Goal: Information Seeking & Learning: Understand process/instructions

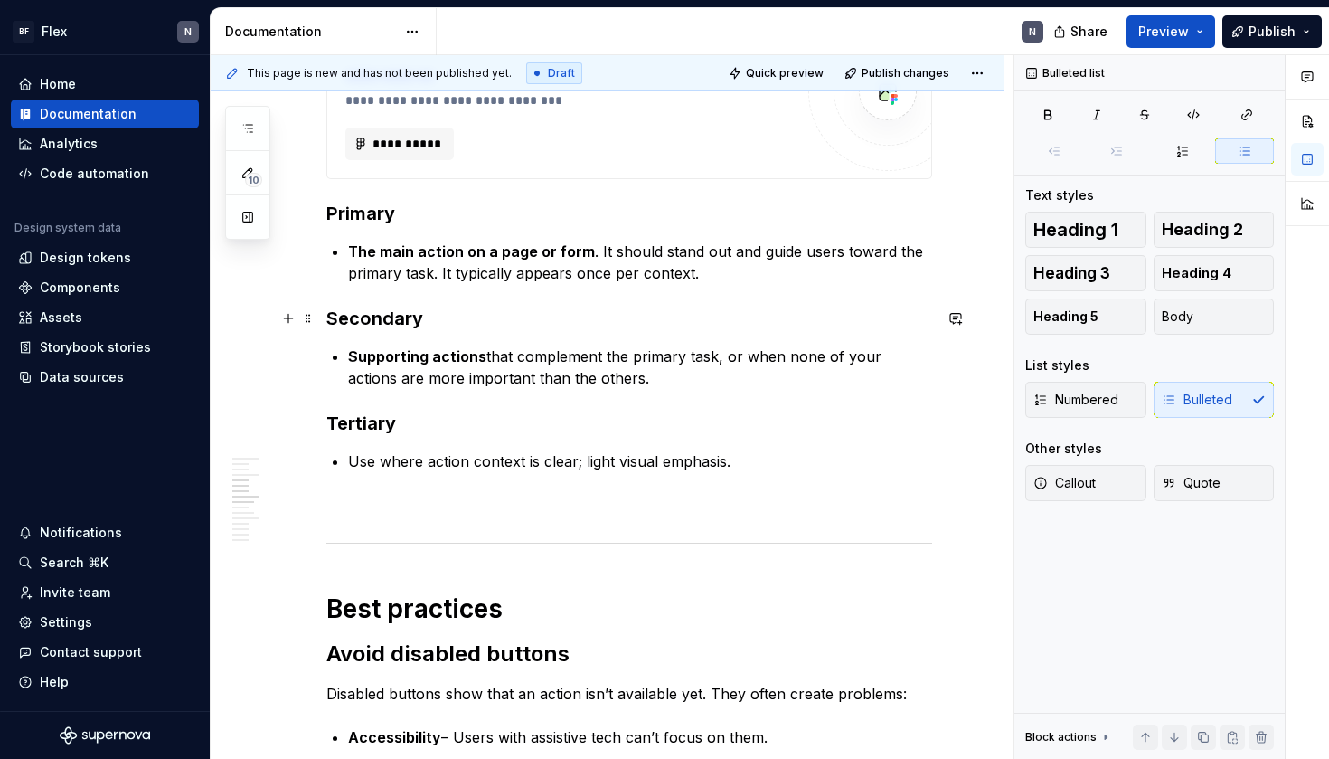
scroll to position [680, 0]
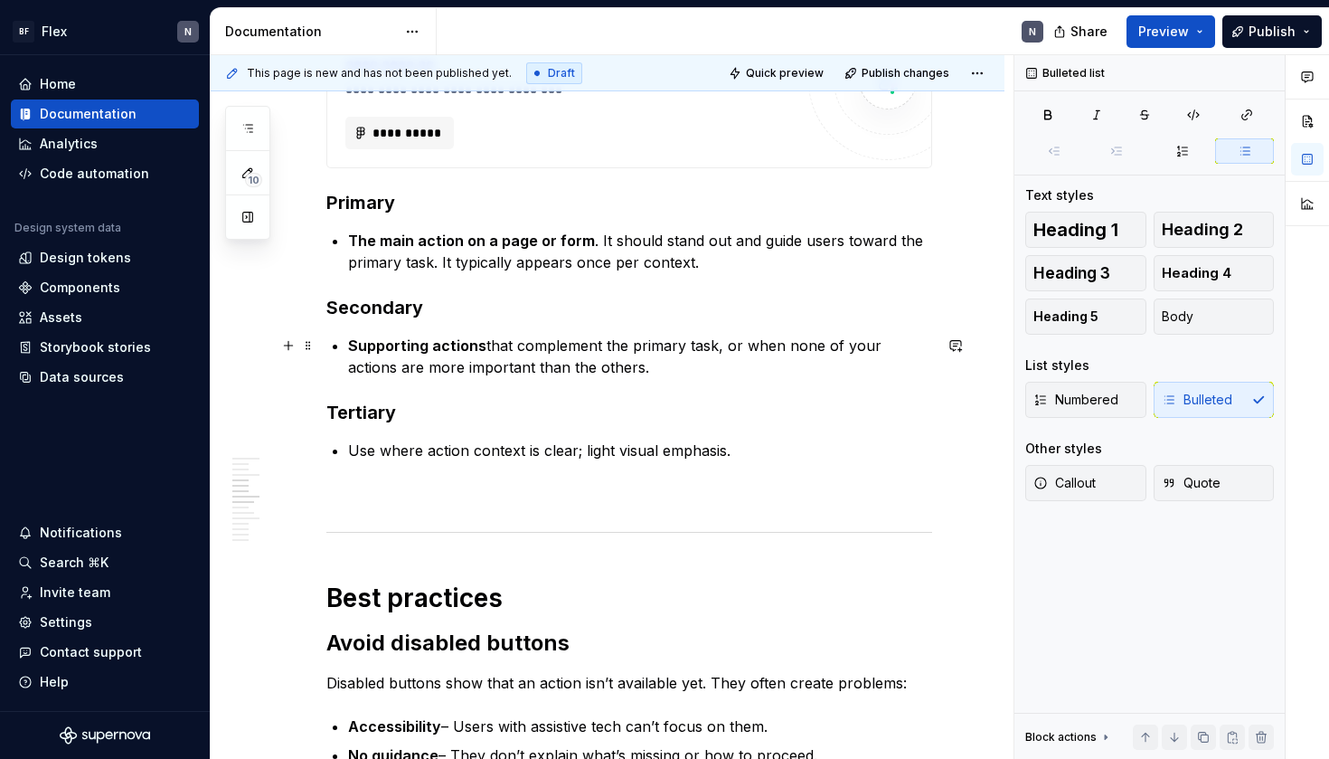
click at [542, 348] on p "Supporting actions that complement the primary task, or when none of your actio…" at bounding box center [640, 356] width 584 height 43
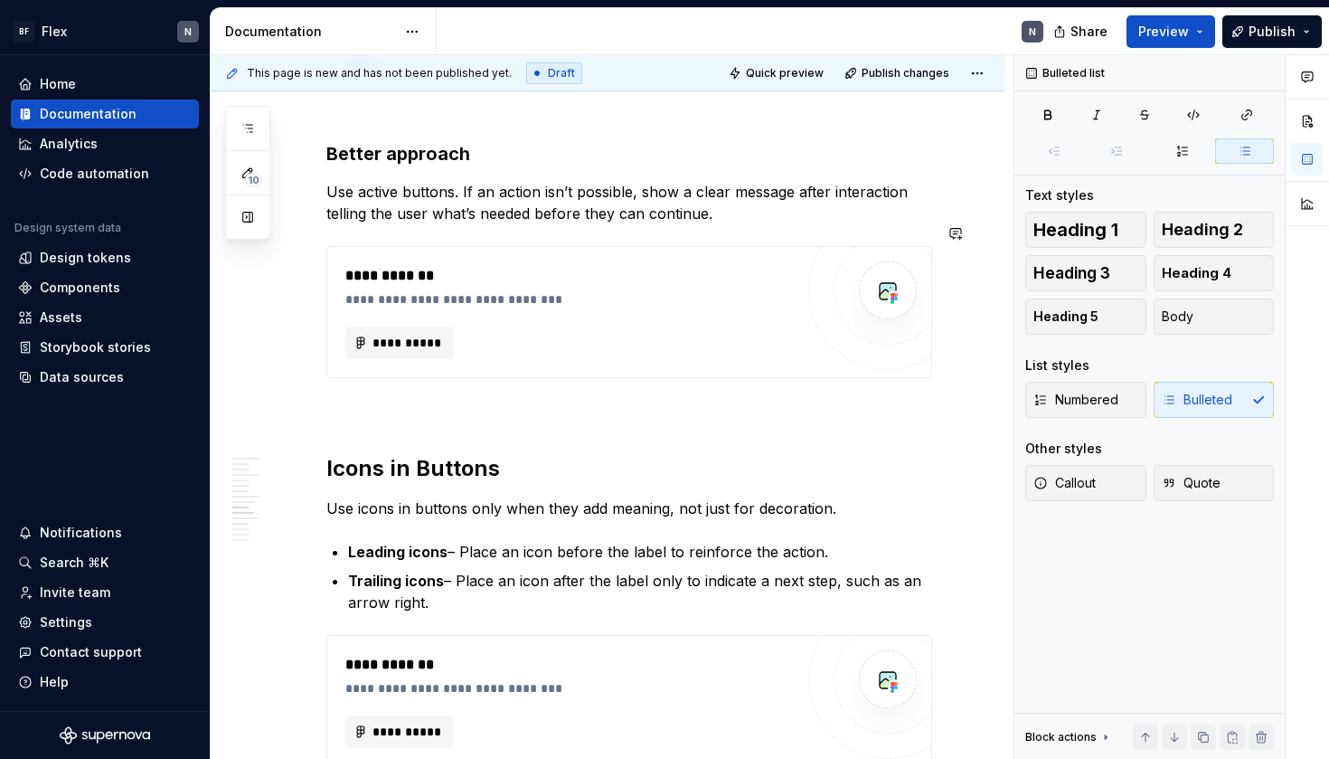
scroll to position [1424, 0]
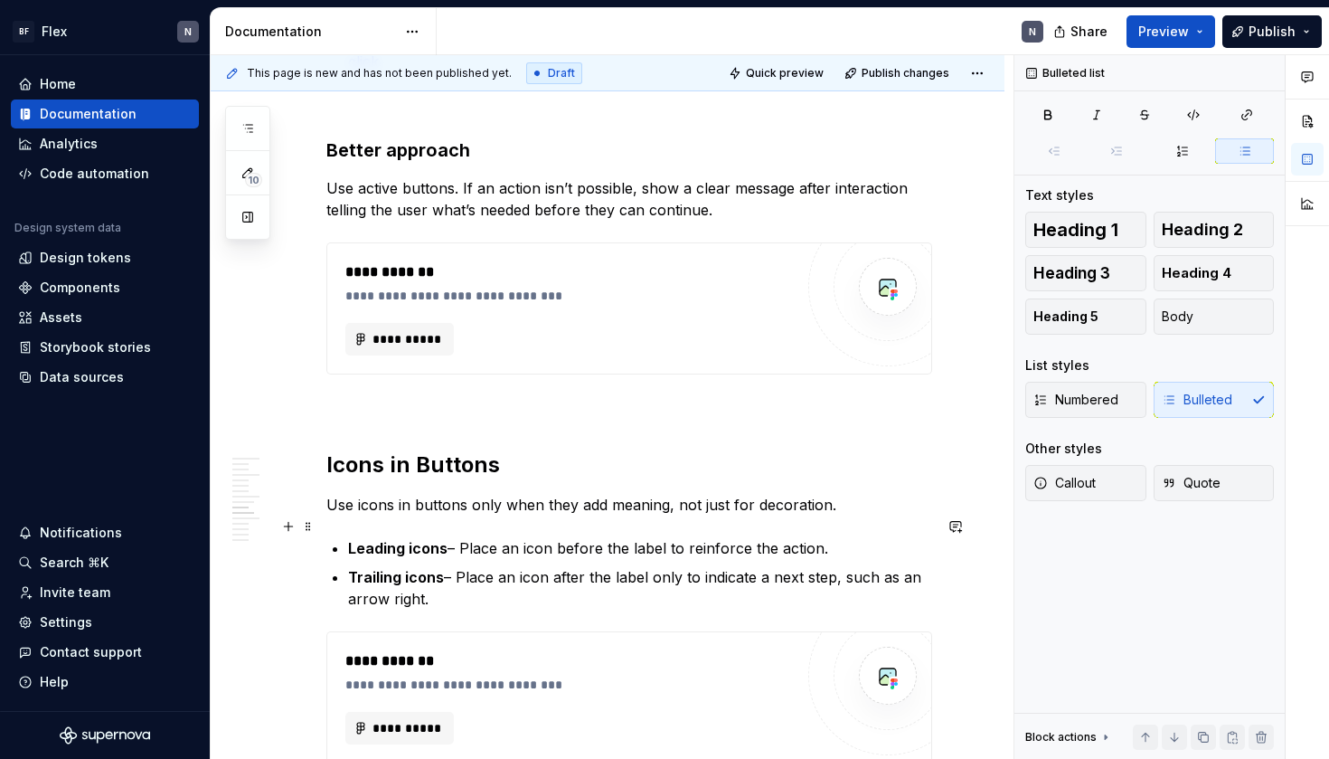
click at [662, 537] on p "Leading icons – Place an icon before the label to reinforce the action." at bounding box center [640, 548] width 584 height 22
click at [662, 566] on p "Trailing icons – Place an icon after the label only to indicate a next step, su…" at bounding box center [640, 587] width 584 height 43
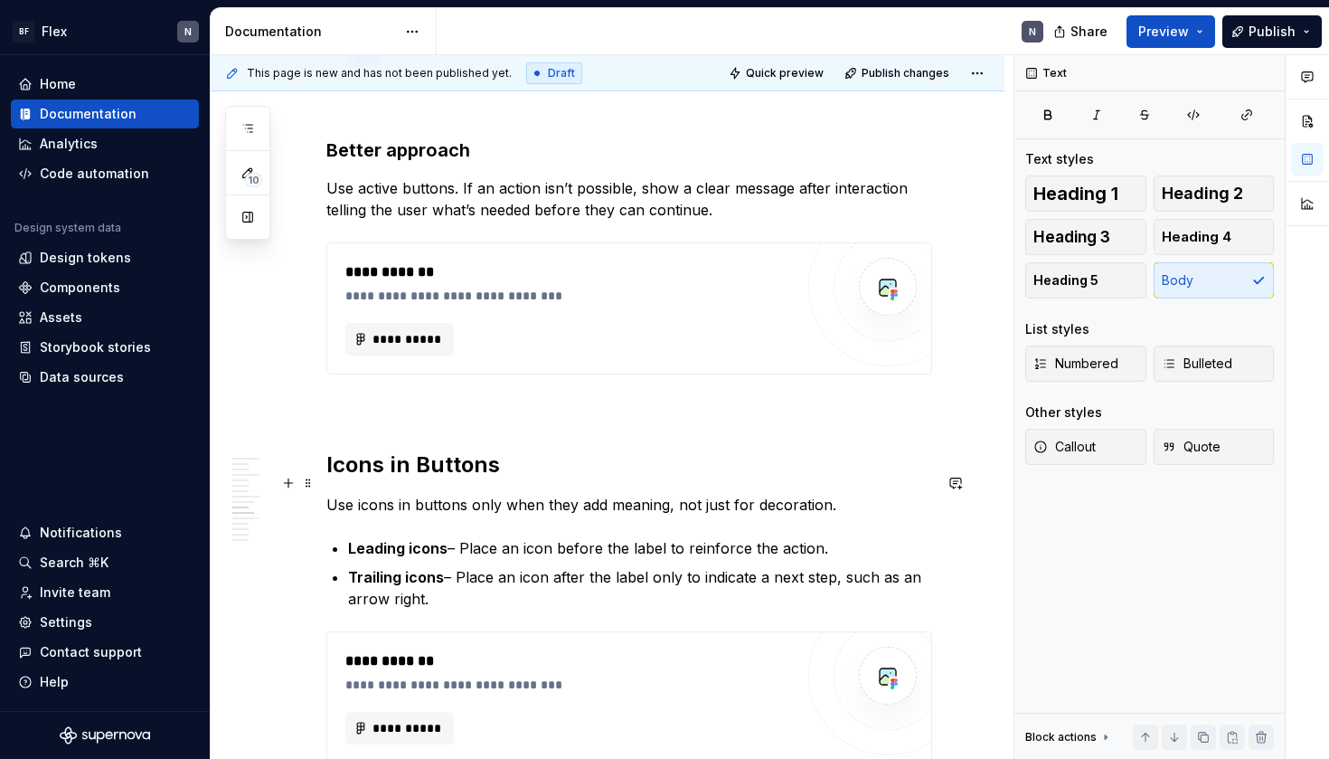
click at [714, 494] on p "Use icons in buttons only when they add meaning, not just for decoration." at bounding box center [629, 505] width 606 height 22
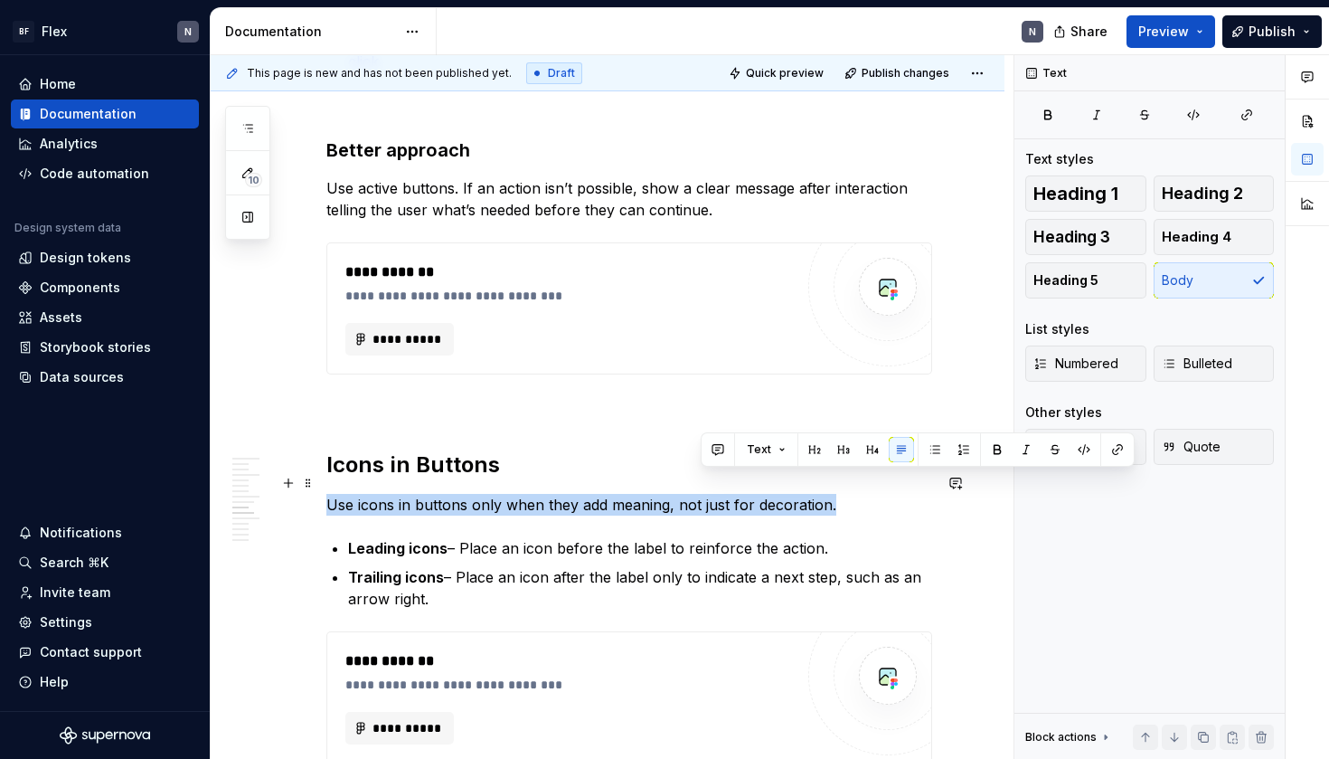
click at [714, 494] on p "Use icons in buttons only when they add meaning, not just for decoration." at bounding box center [629, 505] width 606 height 22
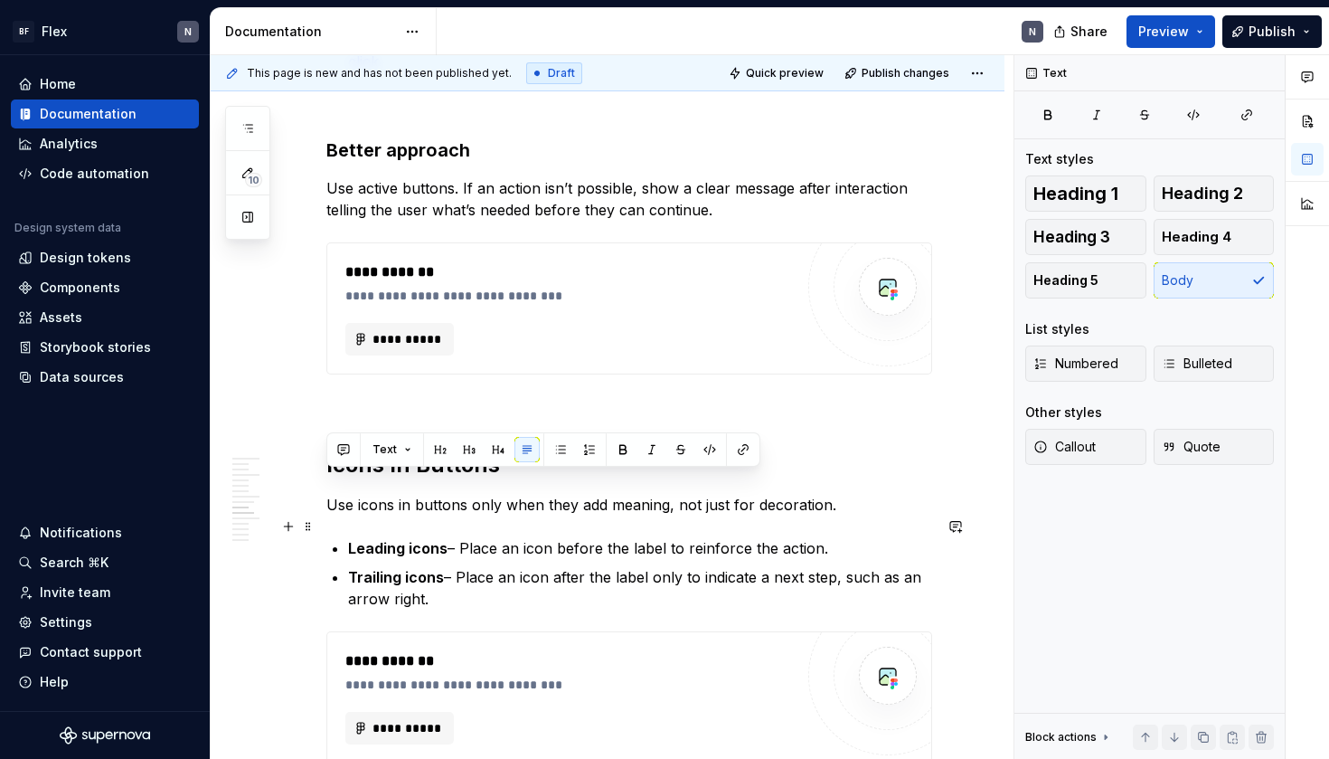
click at [703, 537] on p "Leading icons – Place an icon before the label to reinforce the action." at bounding box center [640, 548] width 584 height 22
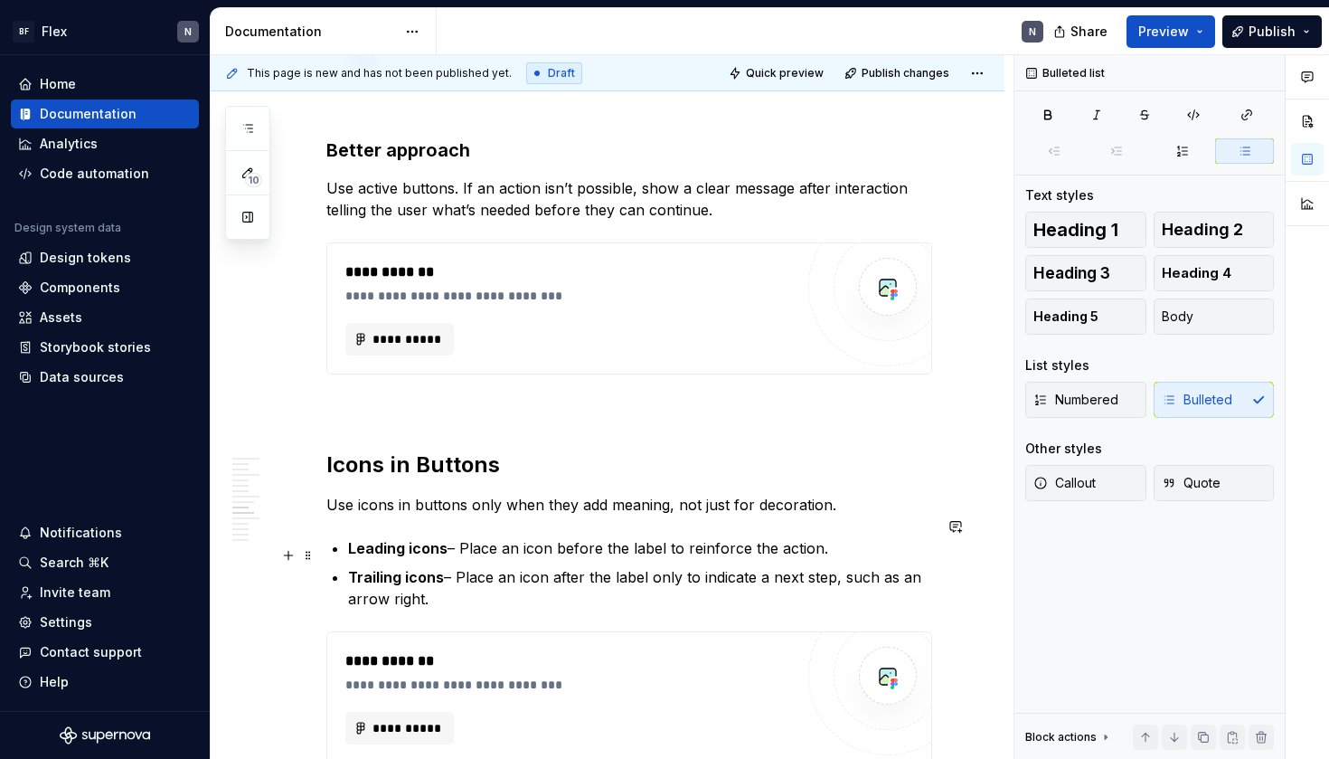
click at [642, 566] on p "Trailing icons – Place an icon after the label only to indicate a next step, su…" at bounding box center [640, 587] width 584 height 43
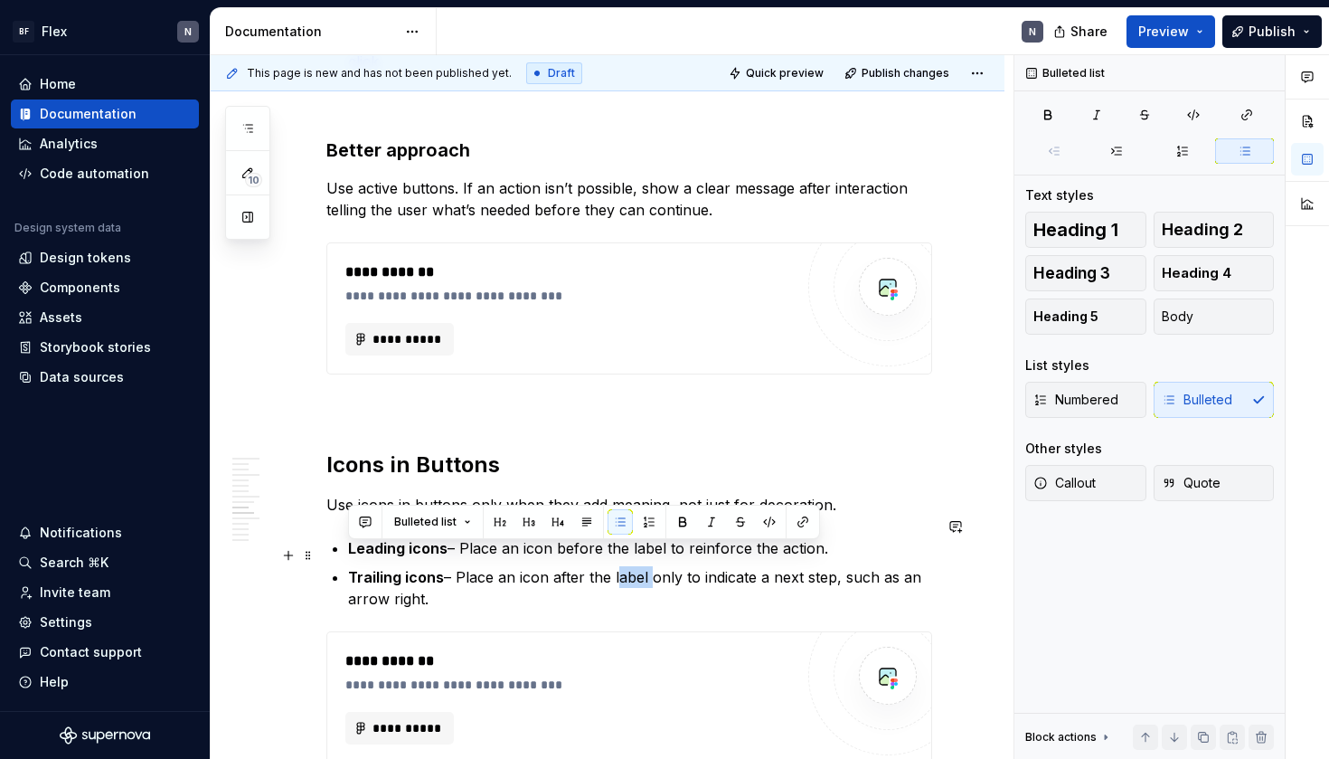
click at [642, 566] on p "Trailing icons – Place an icon after the label only to indicate a next step, su…" at bounding box center [640, 587] width 584 height 43
click at [652, 573] on p "Trailing icons – Place an icon after the label only to indicate a next step, su…" at bounding box center [640, 587] width 584 height 43
drag, startPoint x: 652, startPoint y: 573, endPoint x: 458, endPoint y: 558, distance: 194.1
click at [458, 566] on p "Trailing icons – Place an icon after the label only to indicate a next step, su…" at bounding box center [640, 587] width 584 height 43
click at [464, 575] on p "Trailing icons – Place an icon after the label only to indicate a next step, su…" at bounding box center [640, 587] width 584 height 43
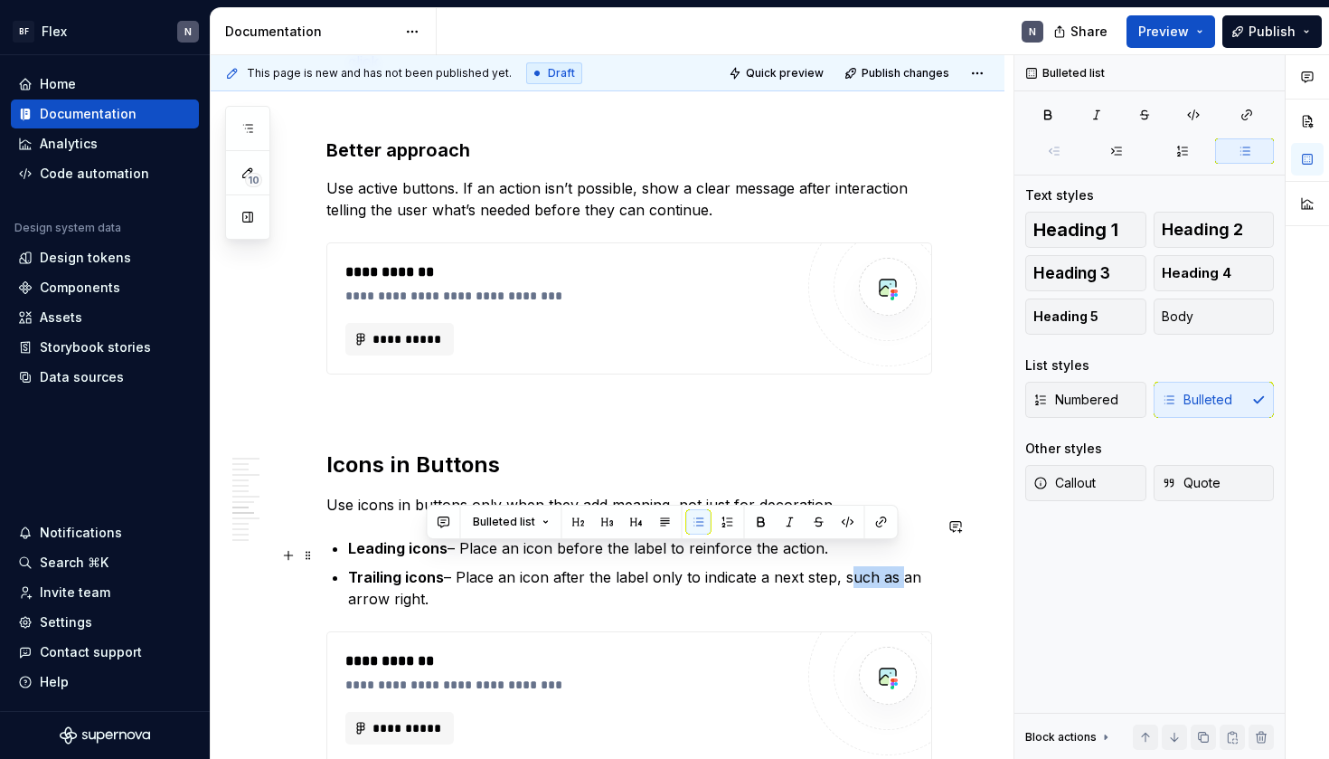
drag, startPoint x: 843, startPoint y: 558, endPoint x: 895, endPoint y: 558, distance: 52.4
click at [895, 566] on p "Trailing icons – Place an icon after the label only to indicate a next step, su…" at bounding box center [640, 587] width 584 height 43
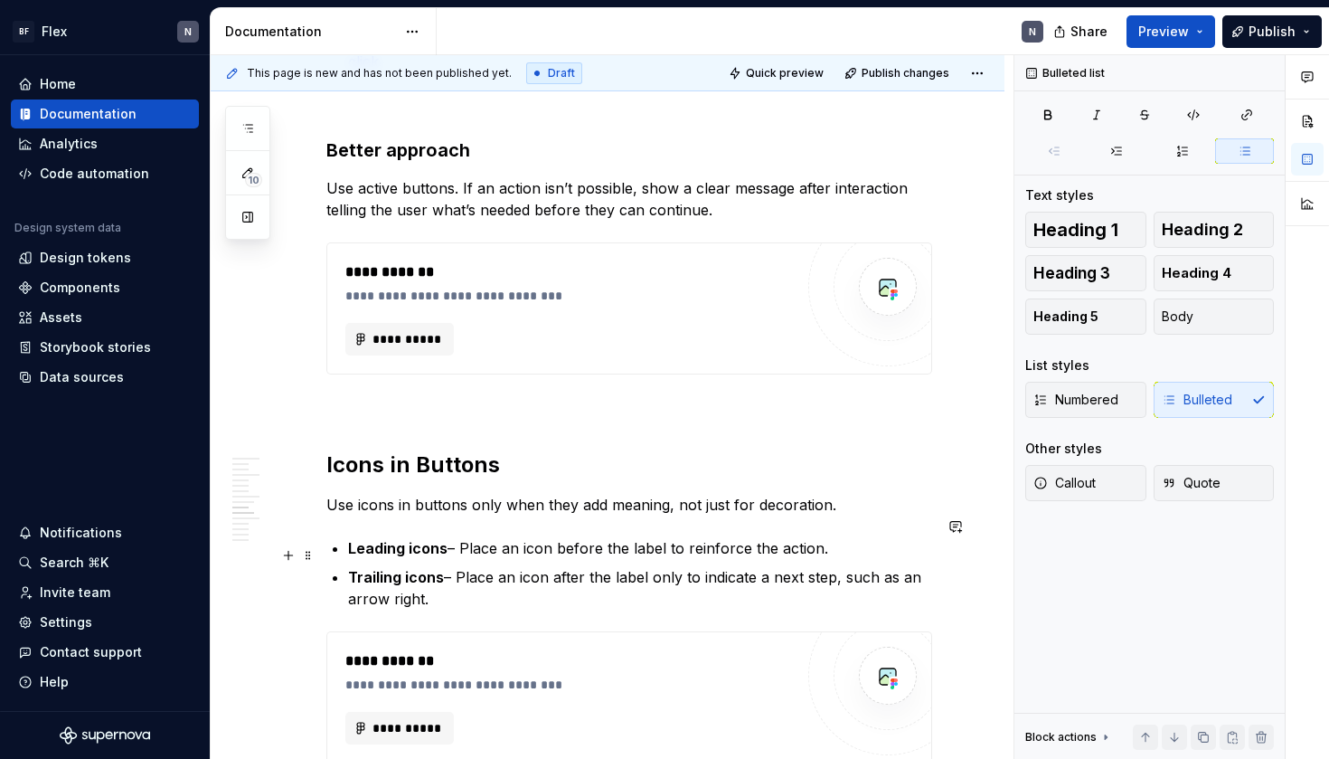
click at [793, 570] on p "Trailing icons – Place an icon after the label only to indicate a next step, su…" at bounding box center [640, 587] width 584 height 43
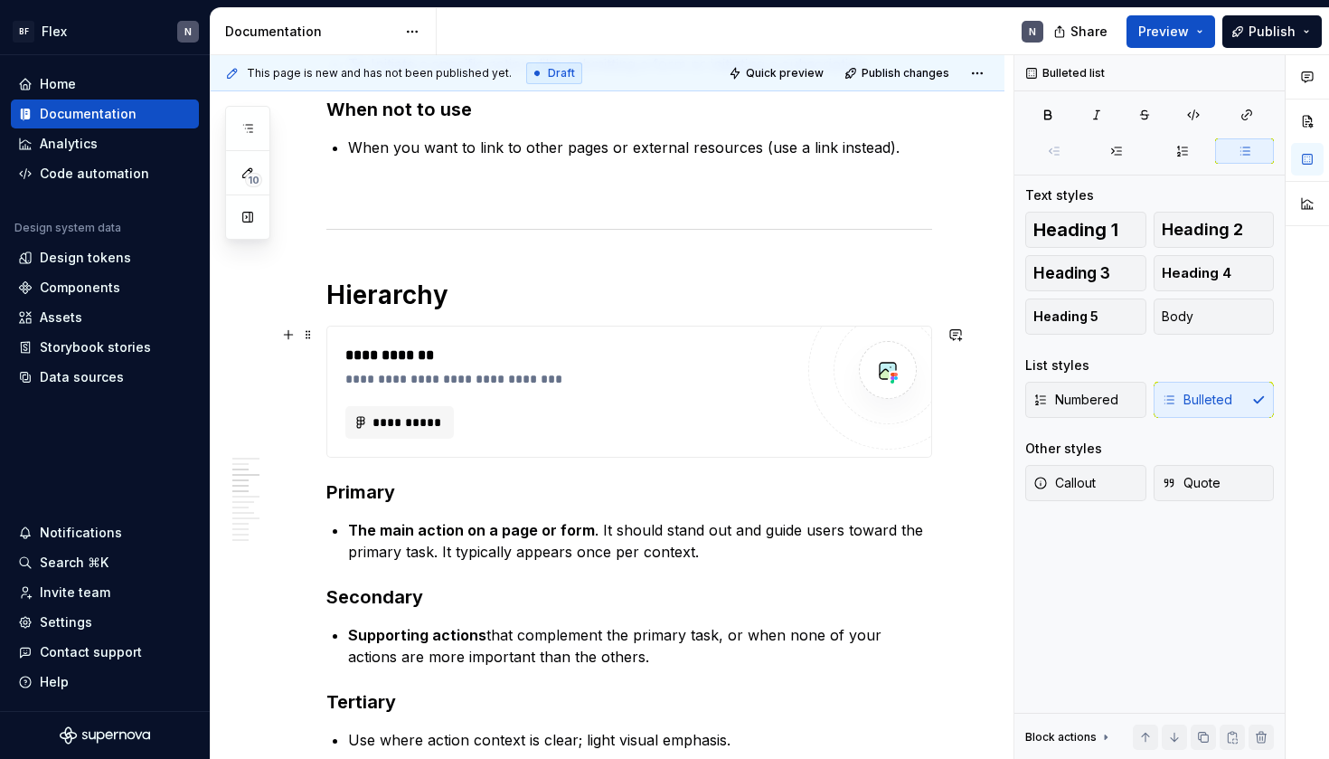
scroll to position [387, 0]
